Goal: Task Accomplishment & Management: Use online tool/utility

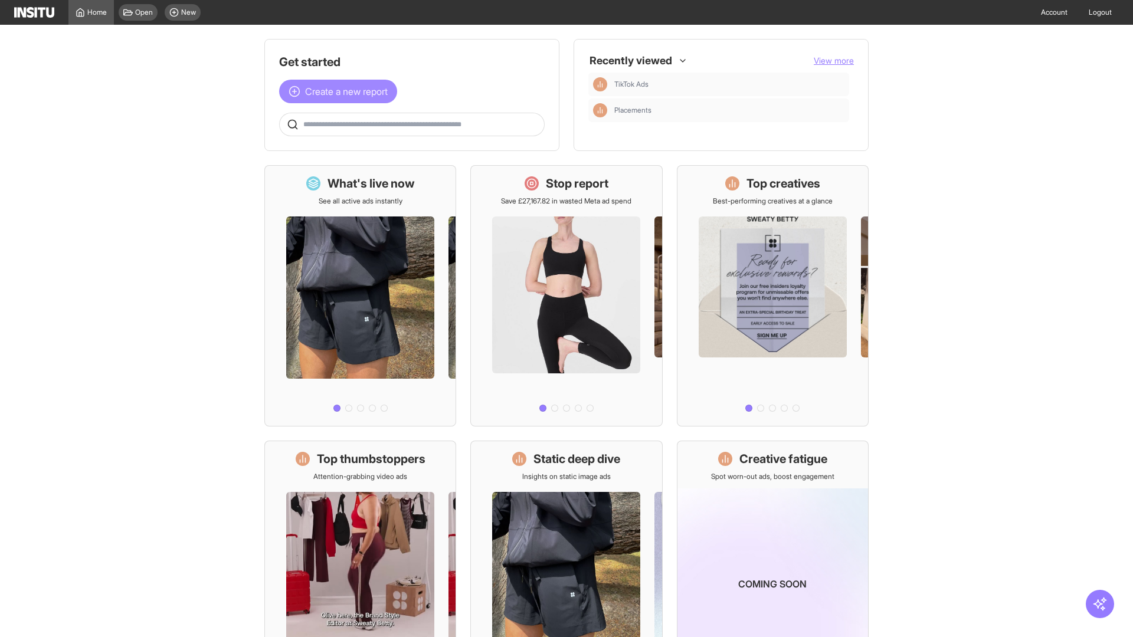
click at [341, 91] on span "Create a new report" at bounding box center [346, 91] width 83 height 14
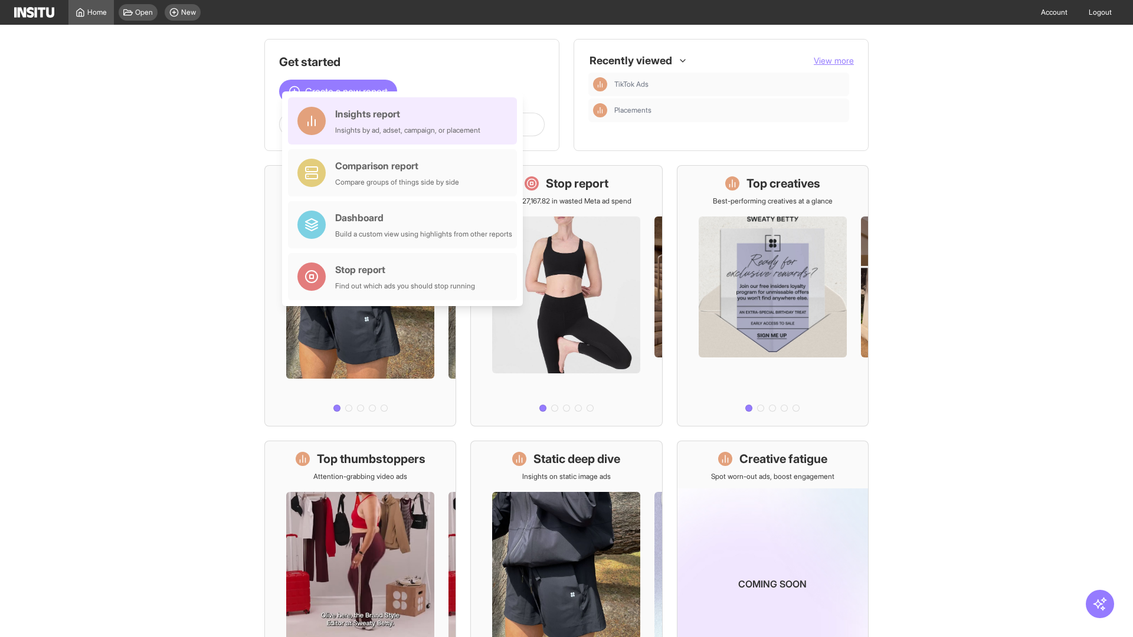
click at [406, 121] on div "Insights report Insights by ad, adset, campaign, or placement" at bounding box center [407, 121] width 145 height 28
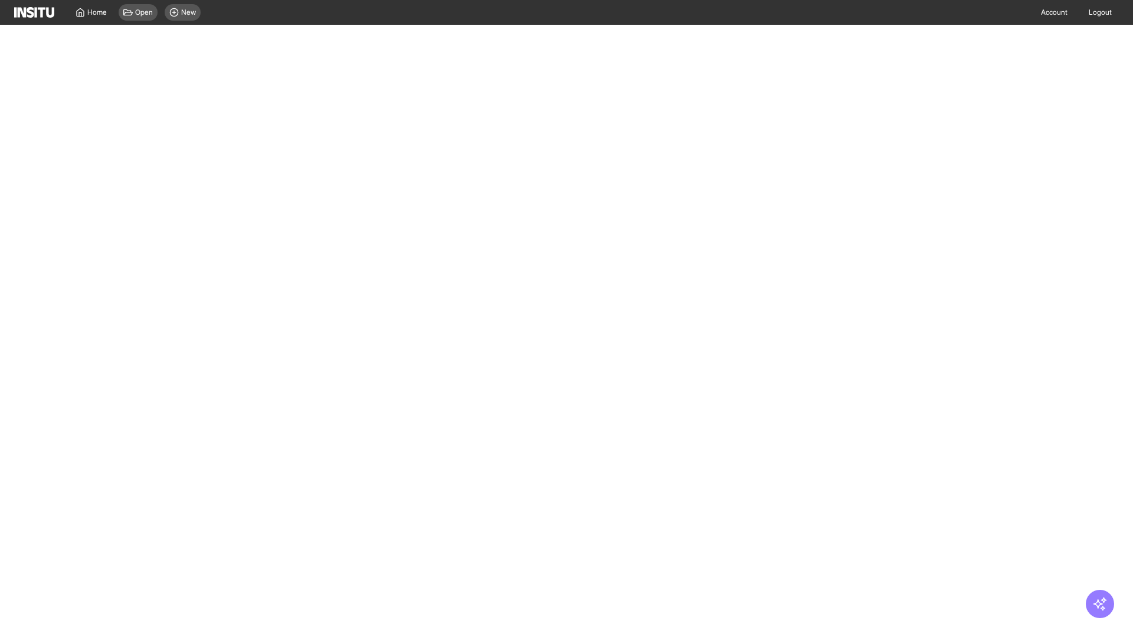
select select "**"
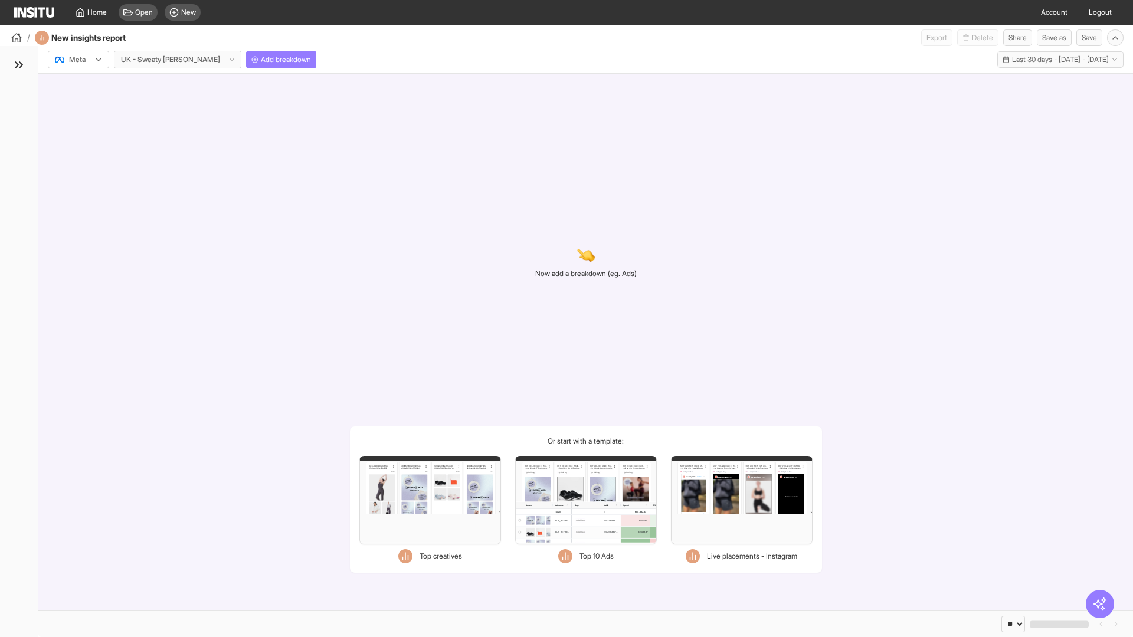
click at [79, 60] on div at bounding box center [70, 60] width 33 height 12
